Goal: Transaction & Acquisition: Book appointment/travel/reservation

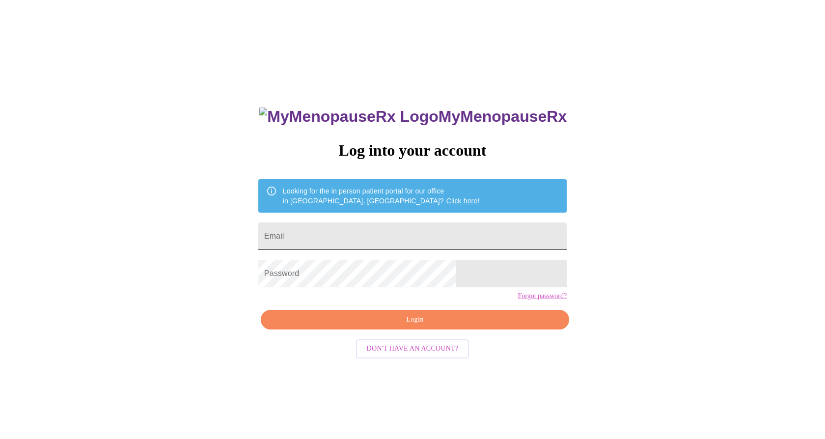
click at [376, 228] on input "Email" at bounding box center [412, 235] width 308 height 27
type input "[EMAIL_ADDRESS][DOMAIN_NAME]"
click at [425, 330] on button "Login" at bounding box center [415, 320] width 308 height 20
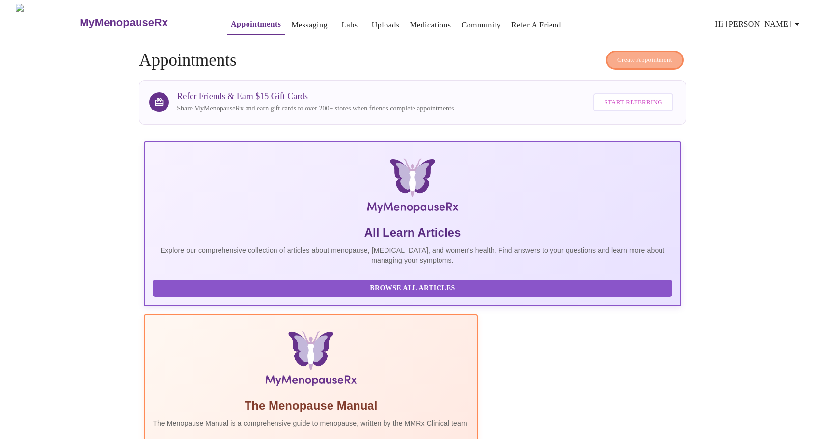
click at [627, 55] on span "Create Appointment" at bounding box center [644, 60] width 55 height 11
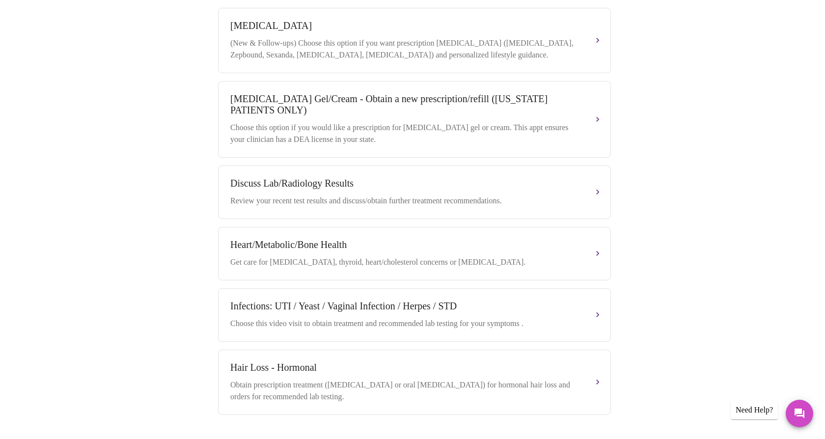
scroll to position [410, 0]
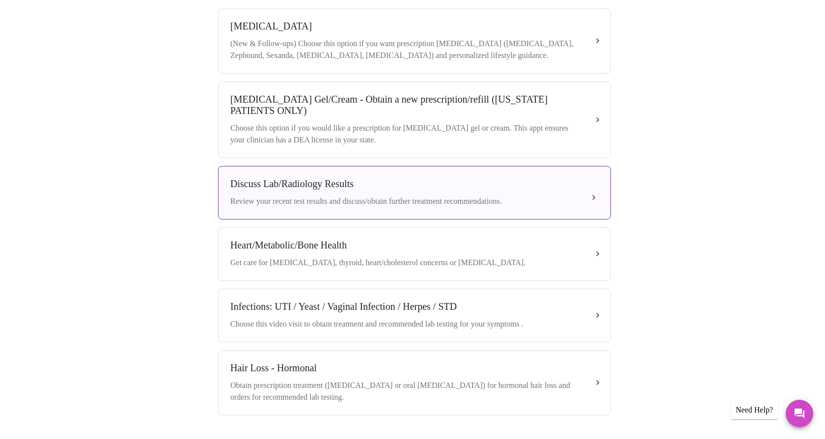
click at [340, 192] on div "Discuss Lab/Radiology Results Review your recent test results and discuss/obtai…" at bounding box center [414, 192] width 368 height 29
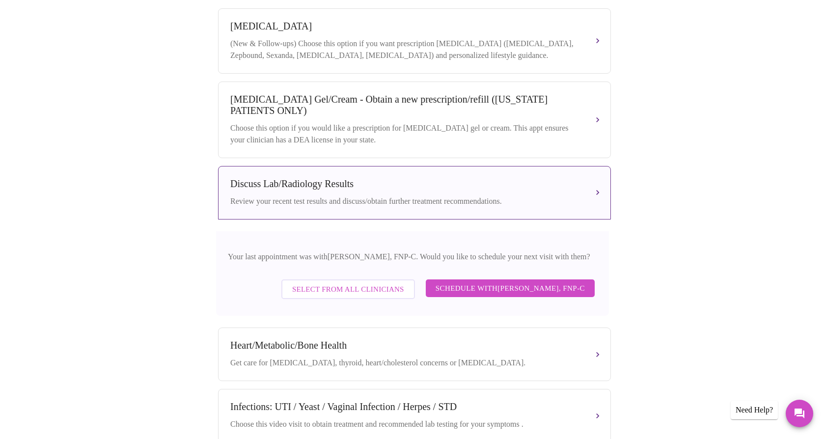
click at [451, 291] on span "Schedule with [PERSON_NAME], FNP-C" at bounding box center [510, 288] width 149 height 13
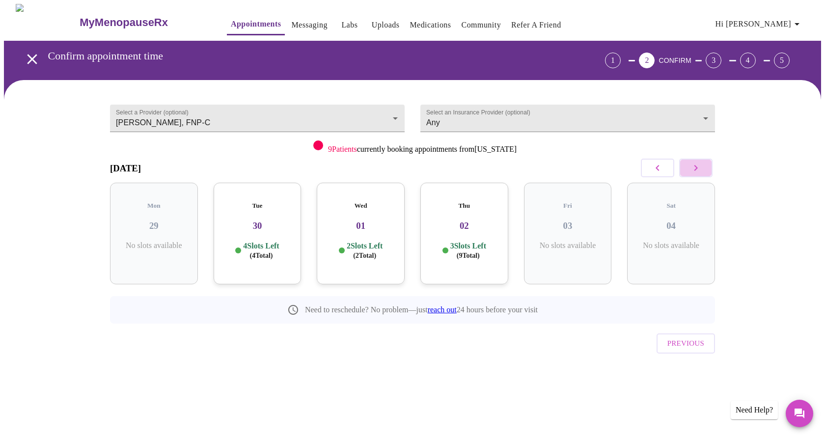
click at [690, 170] on icon "button" at bounding box center [696, 168] width 12 height 12
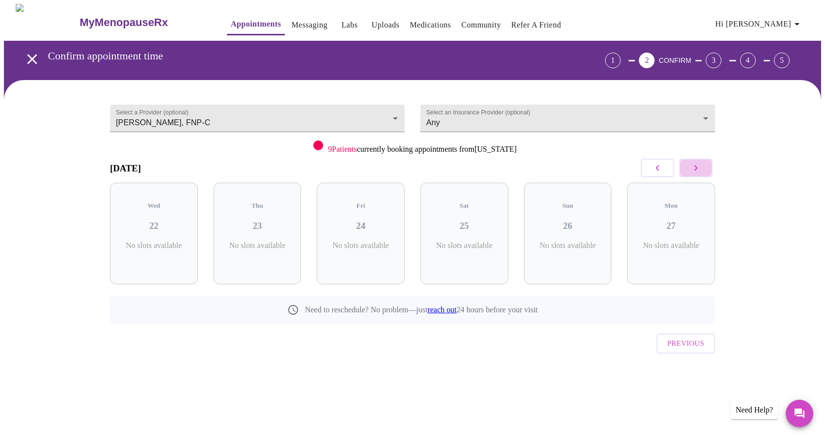
click at [690, 170] on icon "button" at bounding box center [696, 168] width 12 height 12
click at [661, 169] on icon "button" at bounding box center [658, 168] width 12 height 12
click at [693, 168] on icon "button" at bounding box center [696, 168] width 12 height 12
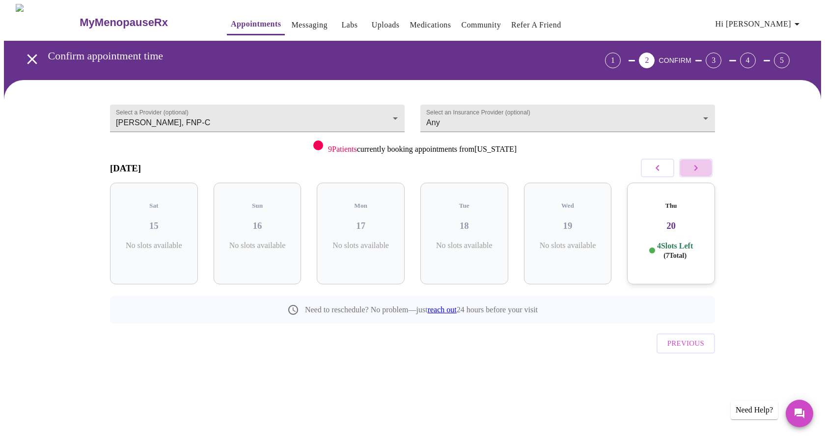
click at [693, 168] on icon "button" at bounding box center [696, 168] width 12 height 12
click at [664, 168] on button "button" at bounding box center [657, 168] width 33 height 19
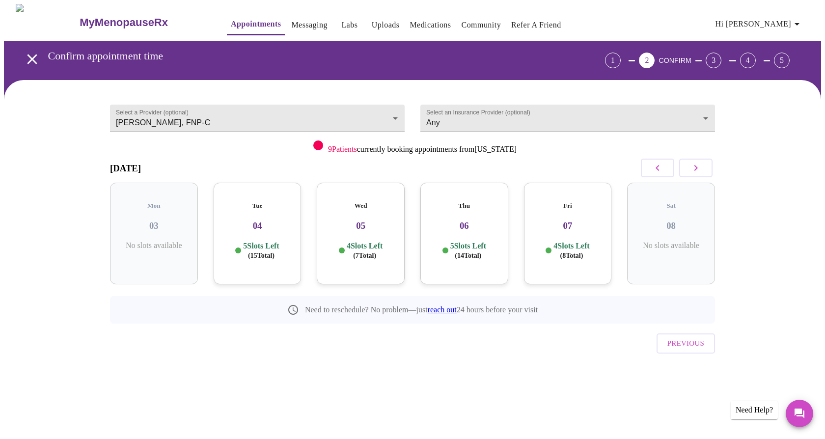
click at [571, 220] on h3 "07" at bounding box center [568, 225] width 72 height 11
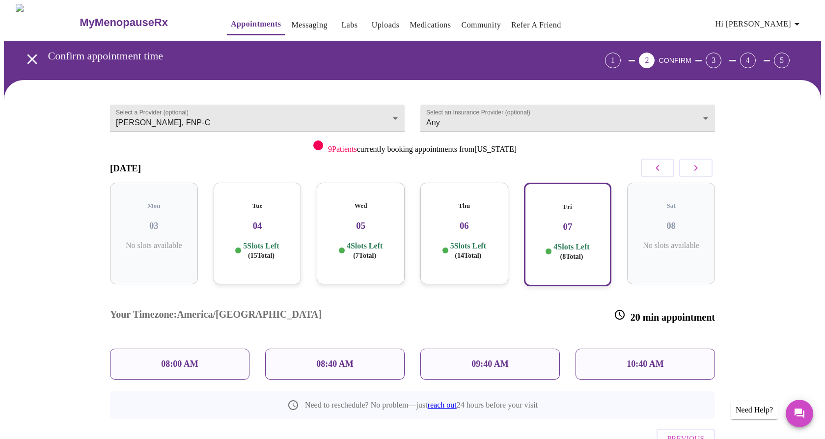
click at [506, 359] on p "09:40 AM" at bounding box center [489, 364] width 37 height 10
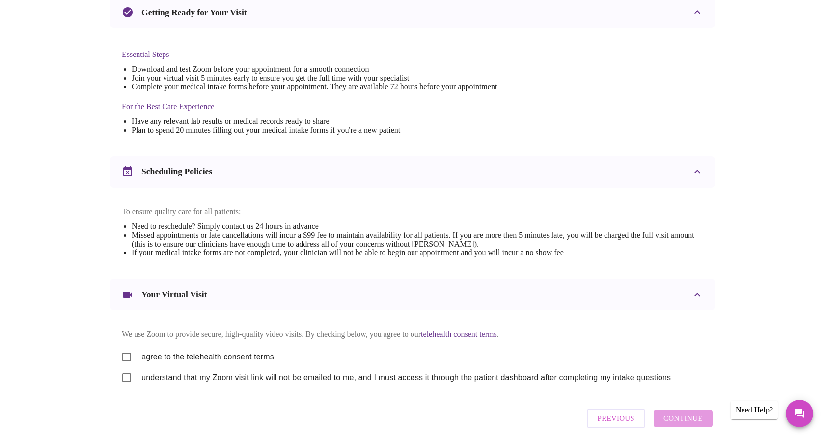
scroll to position [273, 0]
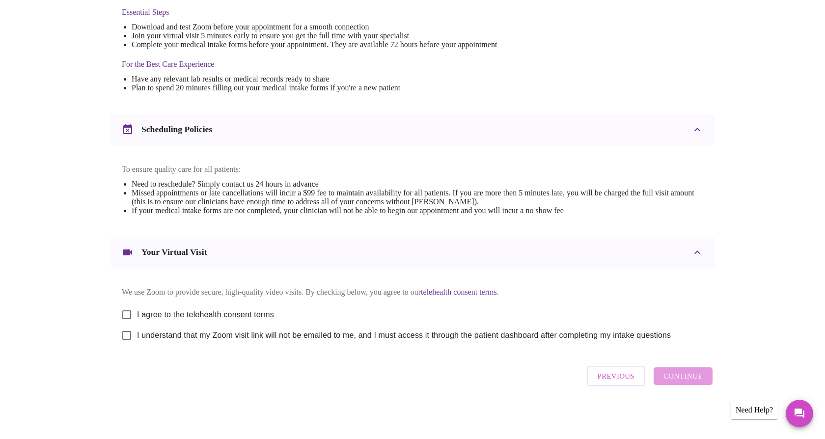
click at [127, 310] on input "I agree to the telehealth consent terms" at bounding box center [126, 314] width 21 height 21
checkbox input "true"
click at [127, 331] on input "I understand that my Zoom visit link will not be emailed to me, and I must acce…" at bounding box center [126, 335] width 21 height 21
checkbox input "true"
click at [677, 380] on span "Continue" at bounding box center [682, 376] width 39 height 13
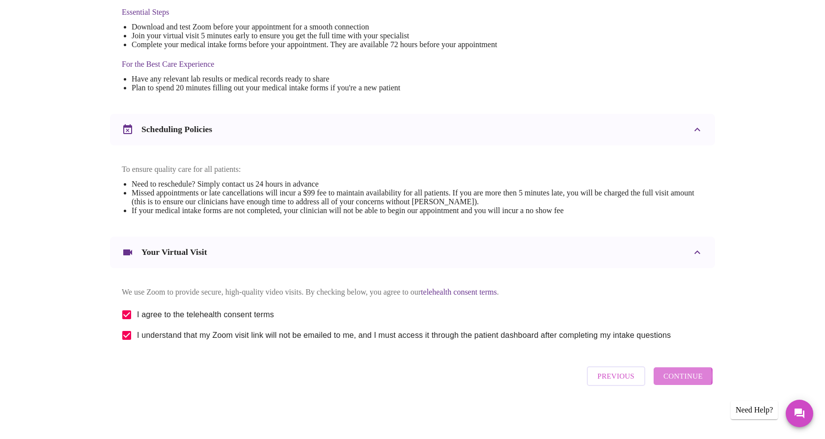
scroll to position [0, 0]
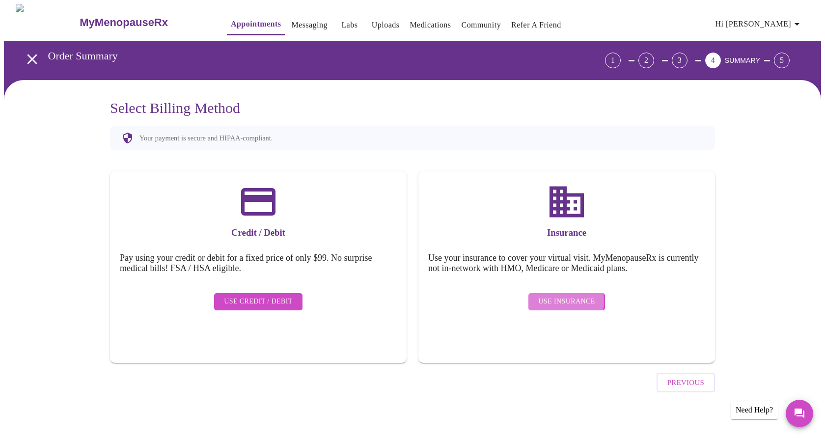
click at [557, 296] on span "Use Insurance" at bounding box center [566, 302] width 56 height 12
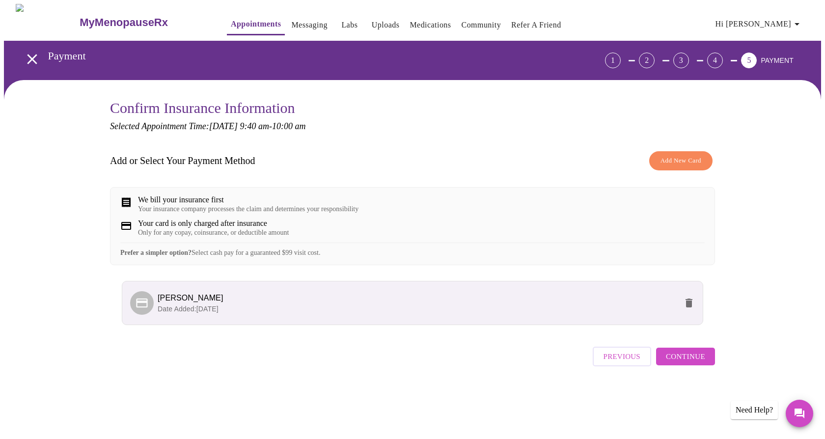
click at [689, 363] on span "Continue" at bounding box center [685, 356] width 39 height 13
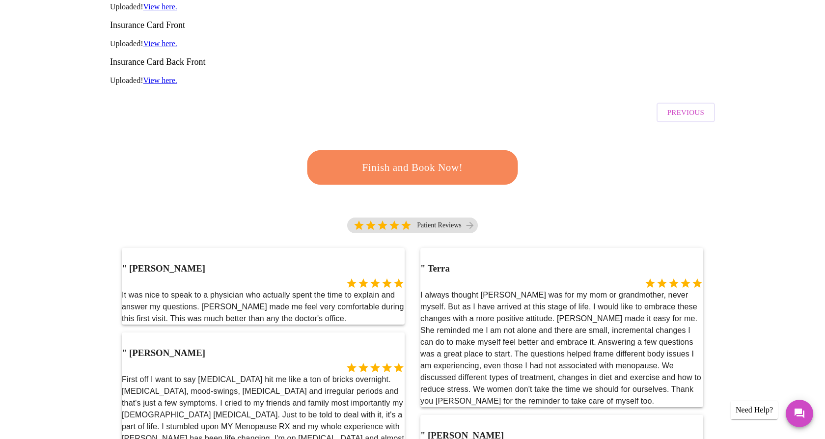
scroll to position [207, 0]
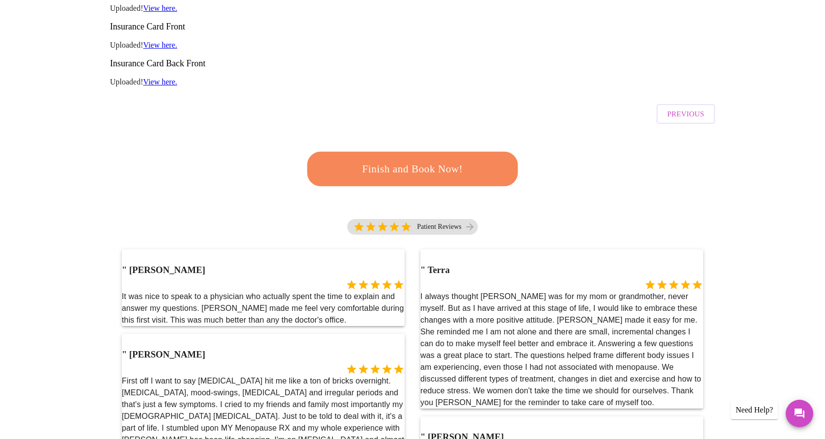
click at [454, 160] on span "Finish and Book Now!" at bounding box center [413, 169] width 182 height 18
